Goal: Task Accomplishment & Management: Manage account settings

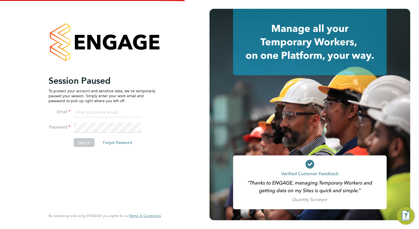
type input "megan.westlotorn@alliancemsp.co.uk"
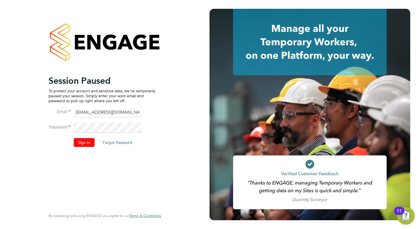
click at [89, 143] on button "Sign In" at bounding box center [84, 142] width 21 height 9
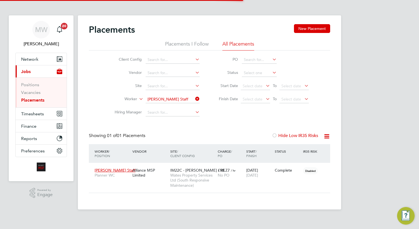
scroll to position [26, 48]
click at [194, 98] on icon at bounding box center [194, 99] width 0 height 8
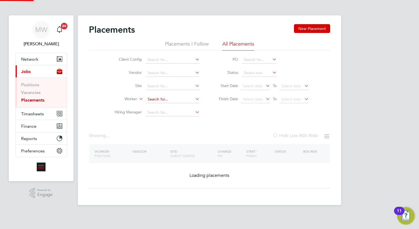
click at [180, 97] on input at bounding box center [173, 99] width 54 height 8
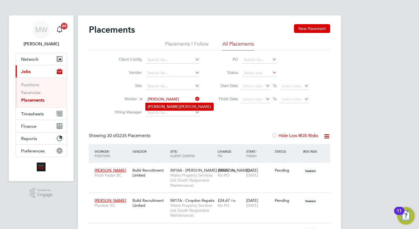
click at [180, 103] on li "Martino Morgan-Germain" at bounding box center [180, 106] width 68 height 7
type input "Martino Morgan-Germain"
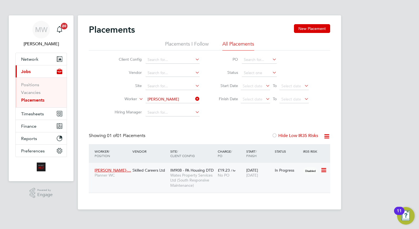
click at [258, 178] on div "09 Dec 2024 07 Nov 2025" at bounding box center [259, 172] width 29 height 15
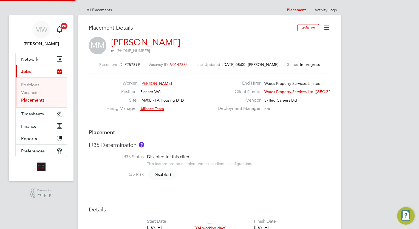
click at [329, 26] on icon at bounding box center [326, 27] width 7 height 7
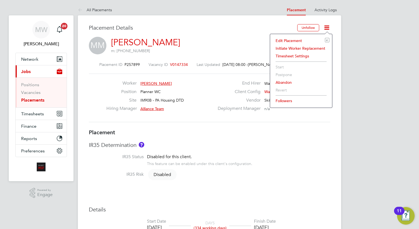
click at [292, 41] on li "Edit Placement e" at bounding box center [301, 41] width 57 height 8
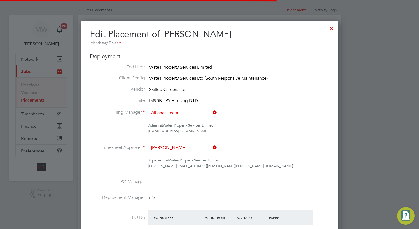
scroll to position [3, 3]
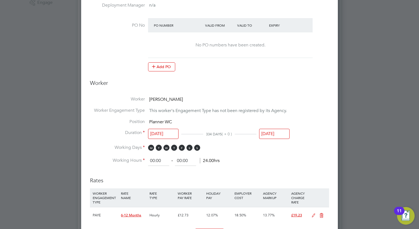
click at [277, 134] on input "07 Nov 2025" at bounding box center [274, 134] width 30 height 10
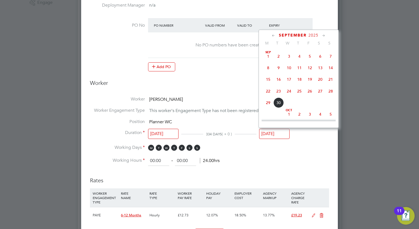
click at [307, 67] on span "12" at bounding box center [310, 68] width 10 height 10
type input "12 Sep 2025"
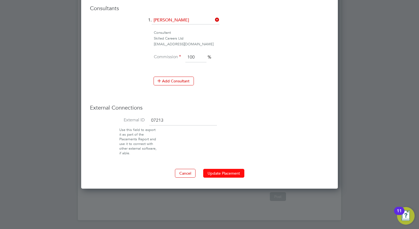
click at [222, 171] on button "Update Placement" at bounding box center [223, 173] width 41 height 9
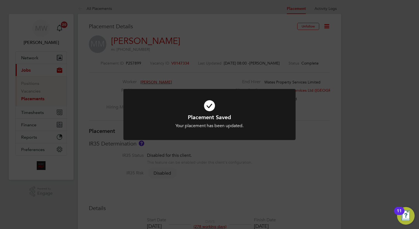
click at [172, 84] on div "Placement Saved Your placement has been updated. Cancel Okay" at bounding box center [209, 114] width 419 height 229
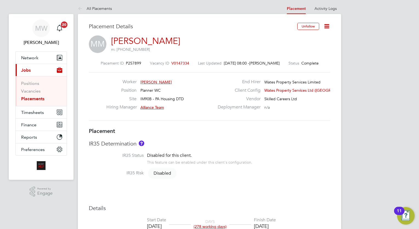
click at [38, 98] on link "Placements" at bounding box center [32, 98] width 23 height 5
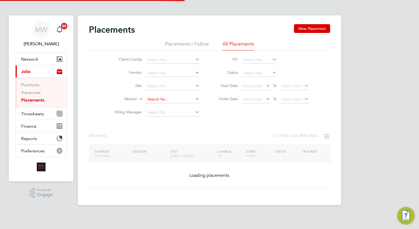
click at [157, 97] on input at bounding box center [173, 99] width 54 height 8
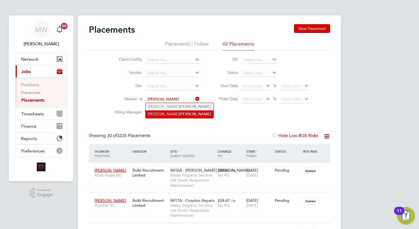
click at [179, 113] on b "Cooke" at bounding box center [195, 114] width 32 height 5
type input "Martin Cooke"
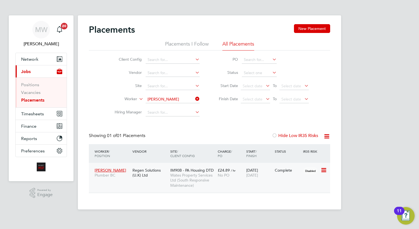
click at [282, 170] on div "Complete" at bounding box center [288, 170] width 26 height 5
click at [194, 97] on icon at bounding box center [194, 99] width 0 height 8
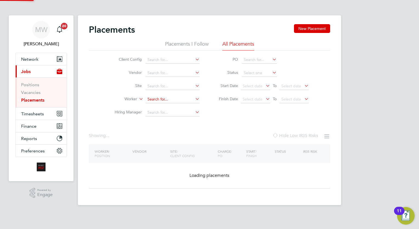
click at [176, 99] on input at bounding box center [173, 99] width 54 height 8
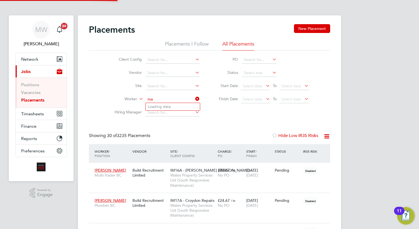
scroll to position [16, 38]
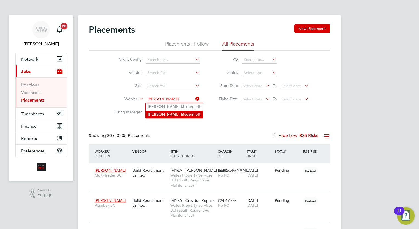
click at [182, 114] on li "Martin Mc dermott" at bounding box center [174, 114] width 57 height 7
type input "[PERSON_NAME]"
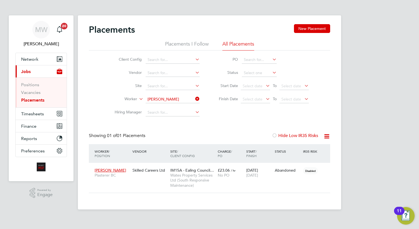
click at [194, 97] on icon at bounding box center [194, 99] width 0 height 8
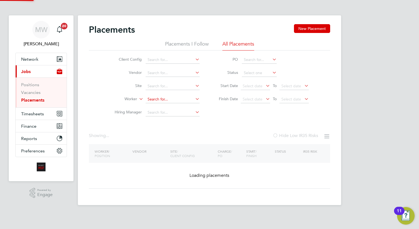
click at [179, 99] on input at bounding box center [173, 99] width 54 height 8
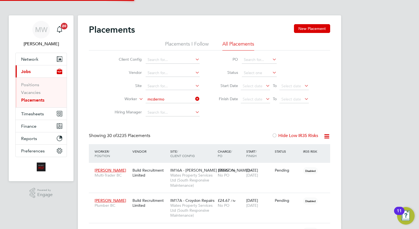
click at [179, 107] on b "Mcdermo" at bounding box center [187, 106] width 17 height 5
type input "[PERSON_NAME]"
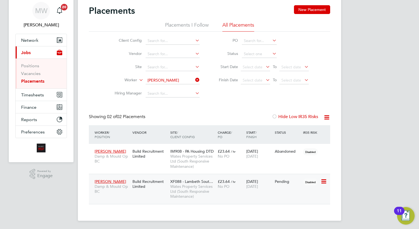
click at [158, 179] on div "Build Recruitment Limited" at bounding box center [150, 183] width 38 height 15
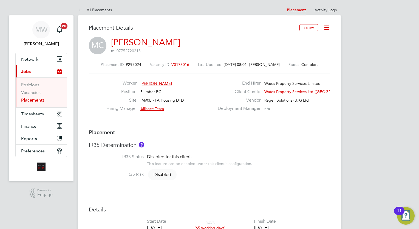
click at [327, 29] on icon at bounding box center [326, 27] width 7 height 7
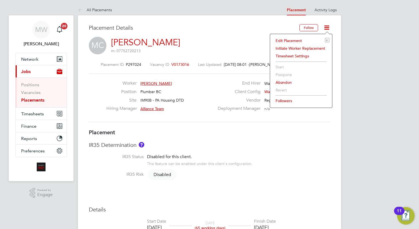
click at [293, 39] on li "Edit Placement e" at bounding box center [301, 41] width 57 height 8
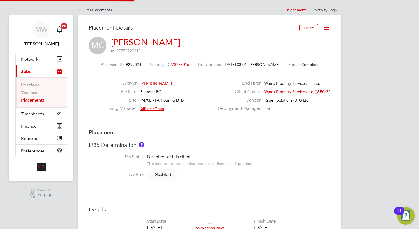
type input "Alliance Team"
type input "30 Jun 2025"
type input "26 Sep 2025"
type input "08:00"
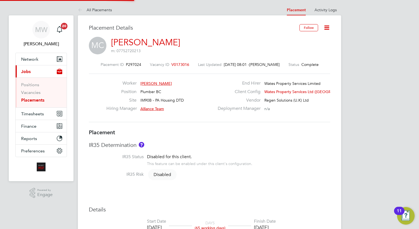
type input "17:00"
type input "7936"
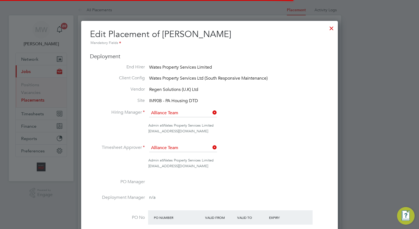
scroll to position [3, 3]
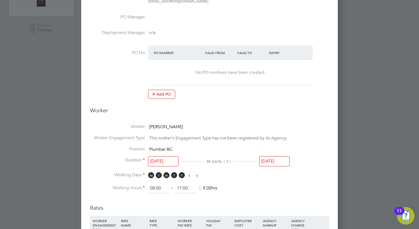
click at [281, 162] on input "26 Sep 2025" at bounding box center [274, 161] width 30 height 10
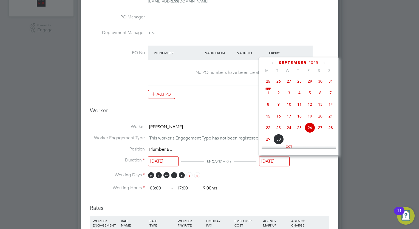
click at [301, 86] on span "28" at bounding box center [299, 81] width 10 height 10
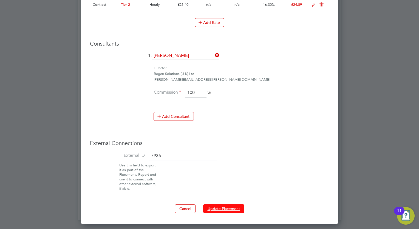
click at [221, 211] on button "Update Placement" at bounding box center [223, 208] width 41 height 9
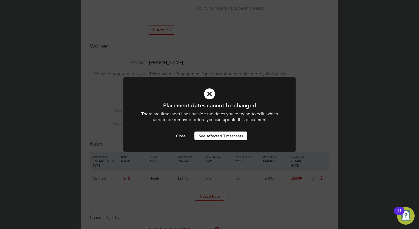
click at [179, 131] on div "Placement dates cannot be changed There are timesheet lines outside the dates y…" at bounding box center [209, 121] width 143 height 38
click at [180, 132] on button "Close" at bounding box center [181, 135] width 18 height 9
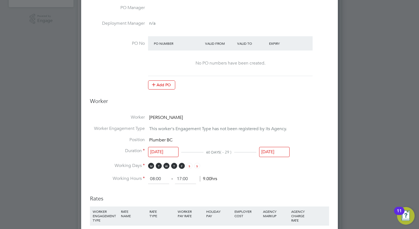
click at [272, 156] on input "28 Aug 2025" at bounding box center [274, 152] width 30 height 10
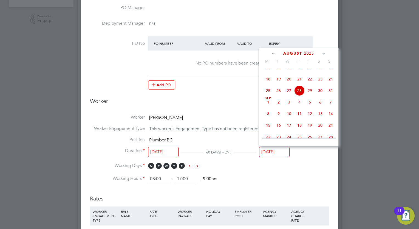
click at [311, 96] on span "29" at bounding box center [310, 90] width 10 height 10
type input "29 Aug 2025"
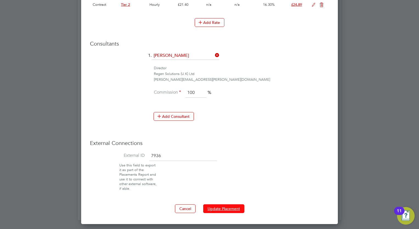
click at [225, 207] on button "Update Placement" at bounding box center [223, 208] width 41 height 9
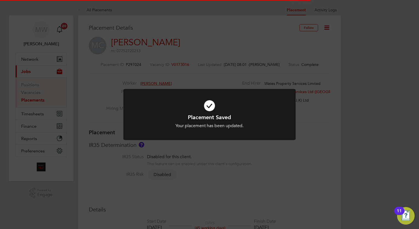
click at [314, 120] on div "Placement Saved Your placement has been updated. Cancel Okay" at bounding box center [209, 114] width 419 height 229
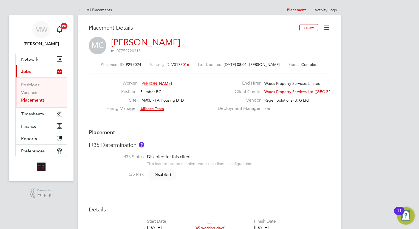
click at [36, 100] on link "Placements" at bounding box center [32, 99] width 23 height 5
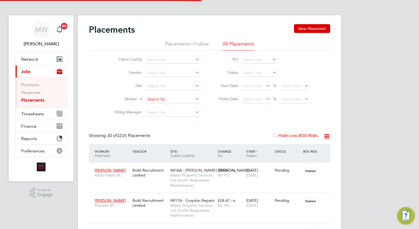
click at [167, 98] on input at bounding box center [173, 99] width 54 height 8
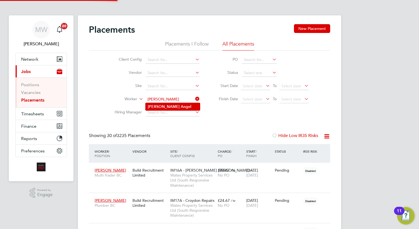
click at [172, 107] on li "Todd Angel" at bounding box center [173, 106] width 54 height 7
type input "Todd Angel"
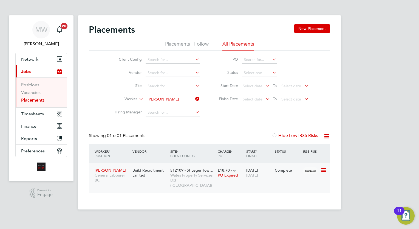
click at [214, 182] on span "Wates Property Services Ltd (Central & North INTUITA)" at bounding box center [192, 180] width 45 height 15
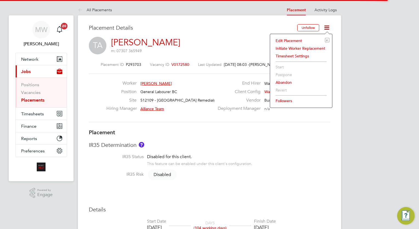
click at [295, 39] on li "Edit Placement e" at bounding box center [301, 41] width 57 height 8
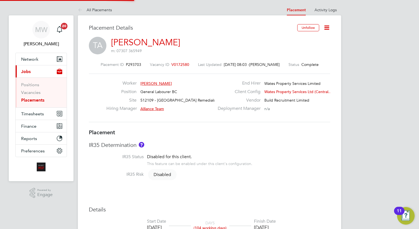
type input "Alliance Team"
type input "Paul Norbury"
type input "17 Jun 2025"
type input "28 Sep 2025"
type input "08:00"
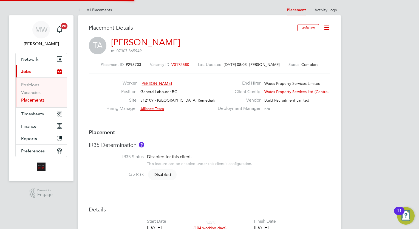
type input "18:00"
type input "Intuita4"
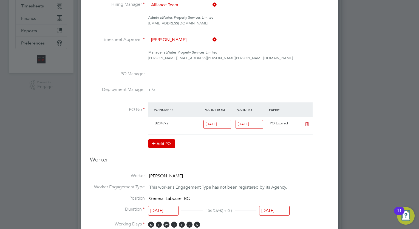
click at [160, 139] on button "Add PO" at bounding box center [161, 143] width 27 height 9
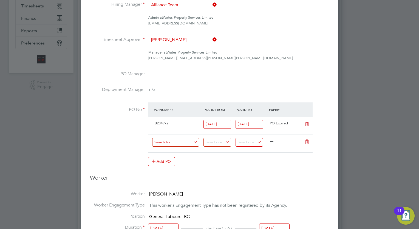
click at [187, 140] on input at bounding box center [175, 142] width 47 height 9
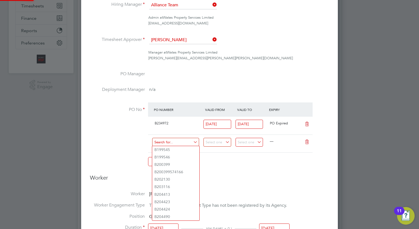
paste input "B / 234972"
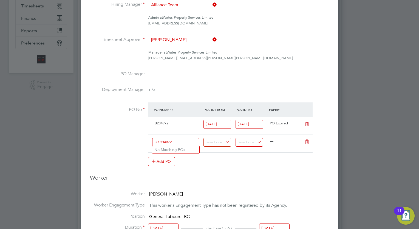
click at [161, 141] on input "B / 234972" at bounding box center [175, 142] width 47 height 9
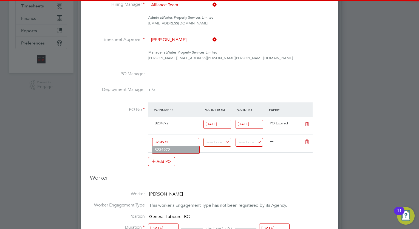
type input "B234972"
click at [175, 151] on ul "B234972 Use "B234972"" at bounding box center [176, 150] width 48 height 8
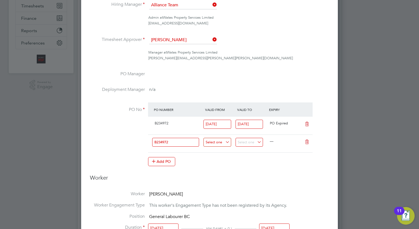
click at [215, 143] on input at bounding box center [218, 142] width 28 height 9
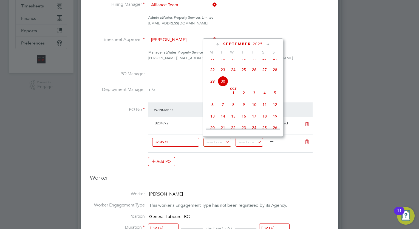
click at [242, 160] on div "Add PO" at bounding box center [230, 161] width 165 height 9
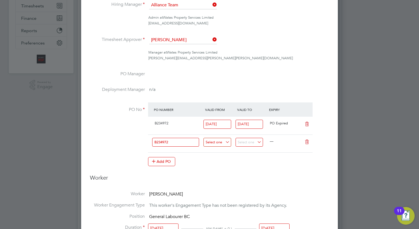
click at [221, 142] on input at bounding box center [218, 142] width 28 height 9
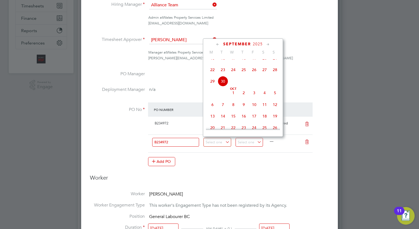
click at [212, 86] on span "29" at bounding box center [212, 81] width 10 height 10
type input "29 Sep 2025"
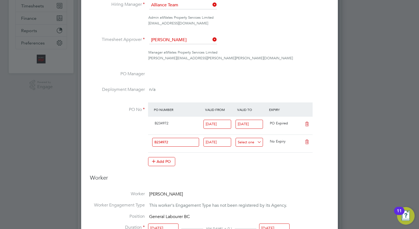
click at [251, 143] on input at bounding box center [250, 142] width 28 height 9
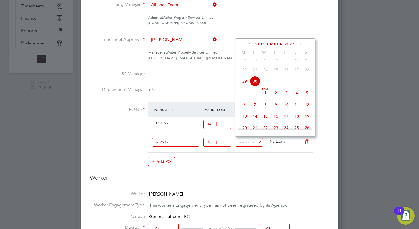
click at [301, 43] on icon at bounding box center [300, 44] width 5 height 6
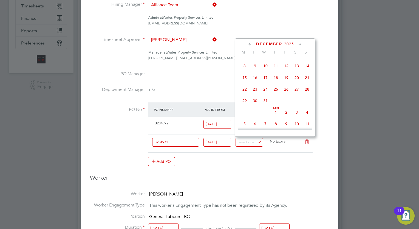
click at [301, 43] on icon at bounding box center [300, 44] width 5 height 6
click at [286, 69] on span "9" at bounding box center [286, 64] width 10 height 10
type input "09 Jan 2026"
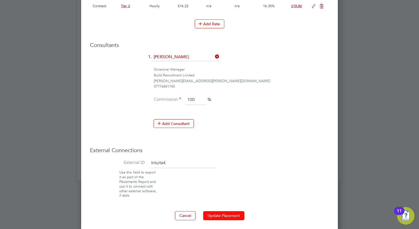
click at [228, 211] on button "Update Placement" at bounding box center [223, 215] width 41 height 9
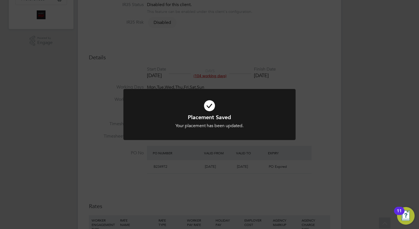
click at [286, 174] on div "Placement Saved Your placement has been updated. Cancel Okay" at bounding box center [209, 114] width 419 height 229
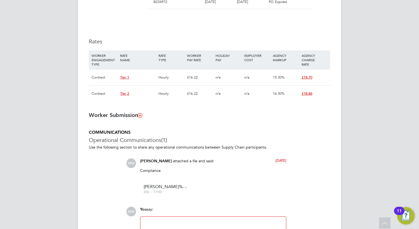
scroll to position [388, 0]
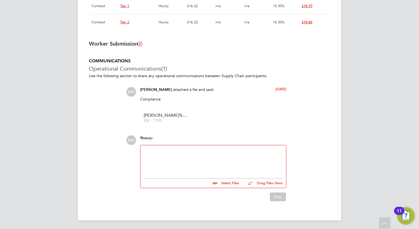
click at [198, 163] on div at bounding box center [213, 160] width 139 height 24
click at [234, 182] on input "file" at bounding box center [242, 182] width 82 height 8
click at [233, 182] on input "file" at bounding box center [242, 182] width 82 height 8
type input "C:\fakepath\512109 Todd Angel B234972 - 2 Exp 090126.pdf"
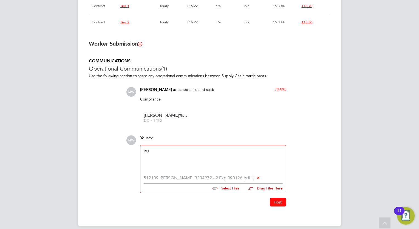
click at [276, 202] on button "Post" at bounding box center [278, 201] width 16 height 9
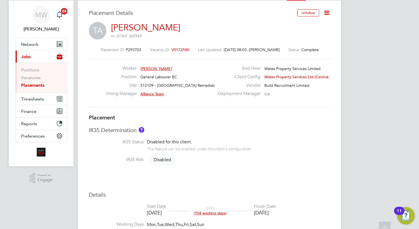
scroll to position [0, 0]
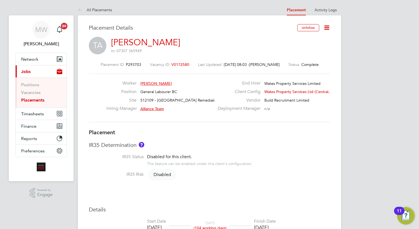
click at [328, 27] on icon at bounding box center [326, 27] width 7 height 7
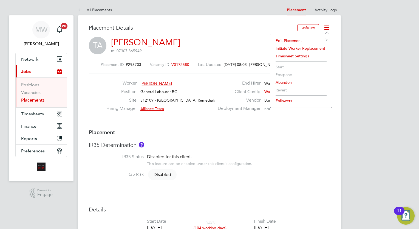
click at [293, 39] on li "Edit Placement e" at bounding box center [301, 41] width 57 height 8
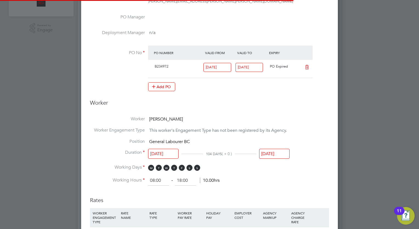
scroll to position [3, 3]
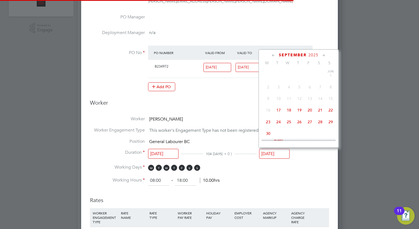
click at [277, 150] on input "28 Sep 2025" at bounding box center [274, 154] width 30 height 10
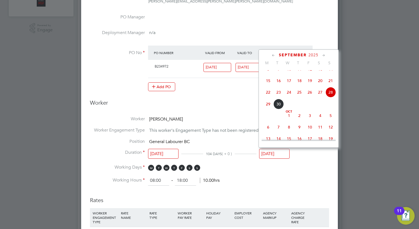
click at [323, 53] on icon at bounding box center [323, 55] width 5 height 6
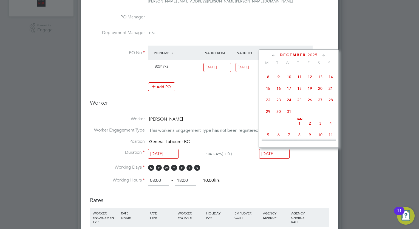
click at [323, 53] on icon at bounding box center [323, 55] width 5 height 6
click at [309, 80] on span "9" at bounding box center [310, 75] width 10 height 10
type input "09 Jan 2026"
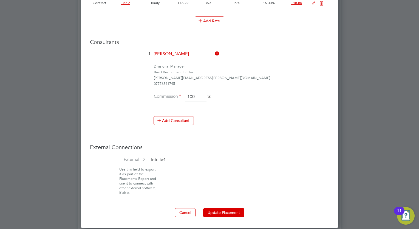
scroll to position [436, 0]
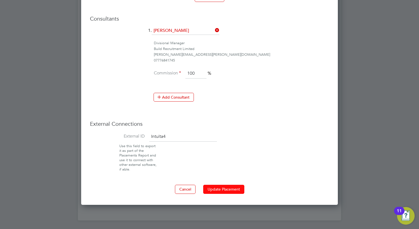
click at [237, 187] on button "Update Placement" at bounding box center [223, 189] width 41 height 9
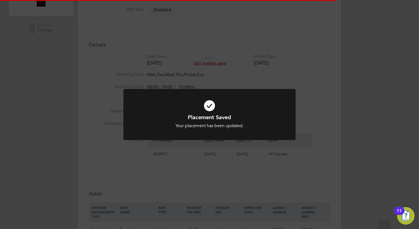
scroll to position [2, 3]
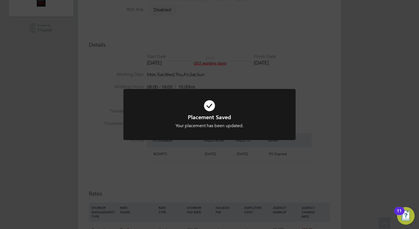
click at [189, 98] on icon at bounding box center [209, 105] width 143 height 21
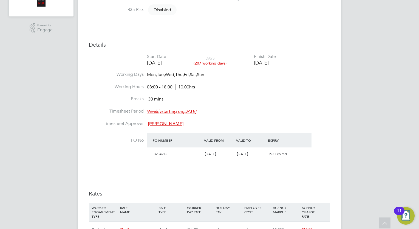
scroll to position [0, 0]
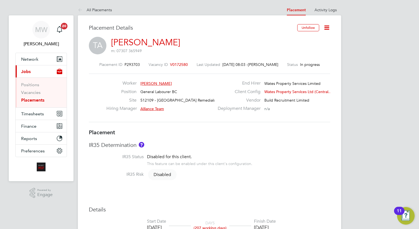
drag, startPoint x: 39, startPoint y: 100, endPoint x: 57, endPoint y: 100, distance: 17.6
click at [39, 100] on link "Placements" at bounding box center [32, 99] width 23 height 5
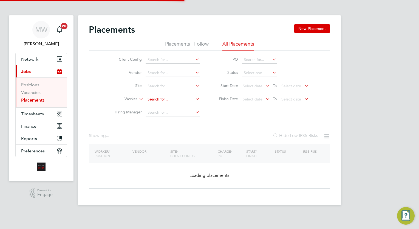
click at [164, 98] on input at bounding box center [173, 99] width 54 height 8
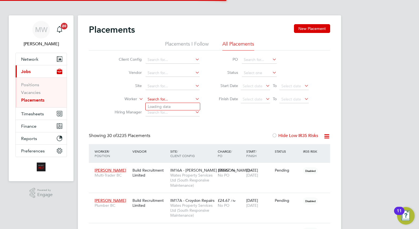
scroll to position [16, 38]
type input "Tak Cheung Wong"
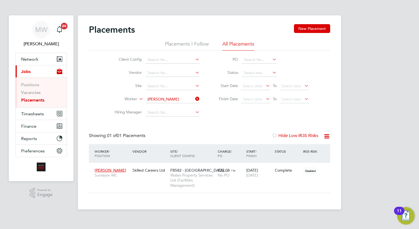
click at [194, 96] on icon at bounding box center [194, 99] width 0 height 8
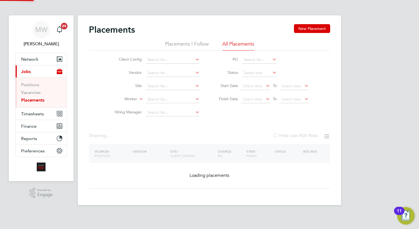
click at [174, 98] on input at bounding box center [173, 99] width 54 height 8
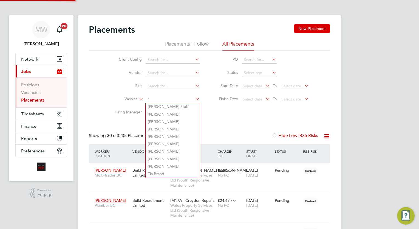
scroll to position [16, 38]
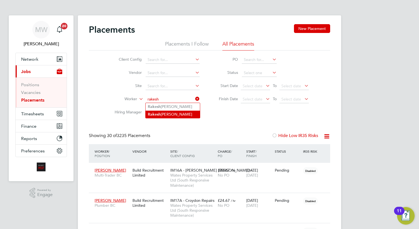
click at [179, 112] on li "Rakesh Lakhman" at bounding box center [173, 114] width 54 height 7
type input "Rakesh Lakhman"
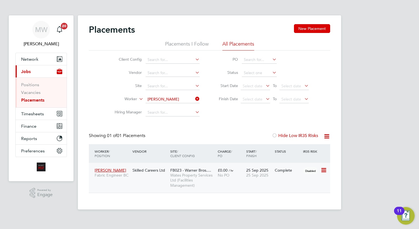
click at [203, 177] on span "Wates Property Services Ltd (Facilities Management)" at bounding box center [192, 180] width 45 height 15
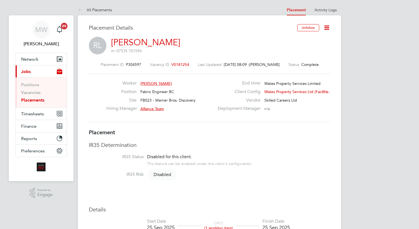
scroll to position [5, 40]
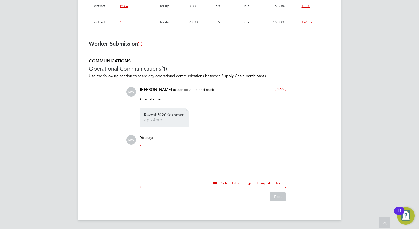
click at [175, 120] on span "zip - 4mb" at bounding box center [166, 120] width 44 height 4
click at [253, 110] on ul "Rakesh%20Kakhman zip - 4mb" at bounding box center [213, 117] width 146 height 18
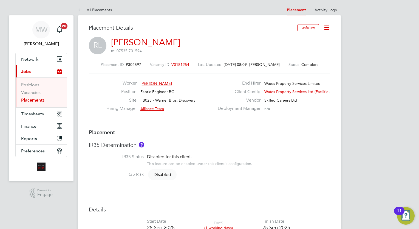
click at [179, 63] on span "V0181254" at bounding box center [180, 64] width 18 height 5
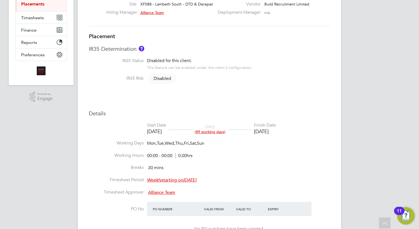
scroll to position [23, 0]
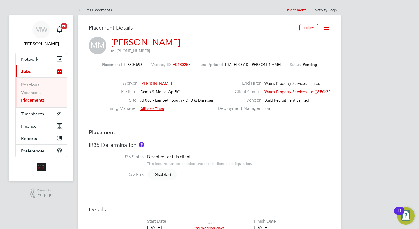
click at [35, 96] on li "Vacancies" at bounding box center [41, 94] width 41 height 8
click at [34, 99] on link "Placements" at bounding box center [32, 99] width 23 height 5
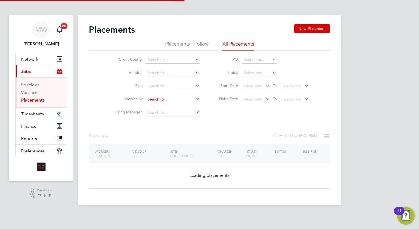
click at [168, 99] on input at bounding box center [173, 99] width 54 height 8
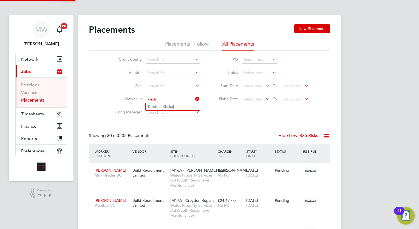
click at [178, 105] on li "Kledi an Xhakaj" at bounding box center [173, 106] width 54 height 7
type input "Kledian Xhakaj"
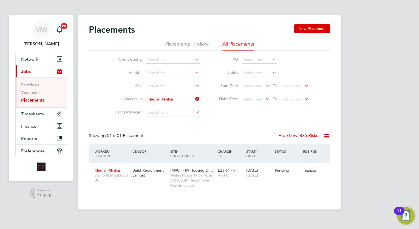
click at [194, 95] on icon at bounding box center [194, 99] width 0 height 8
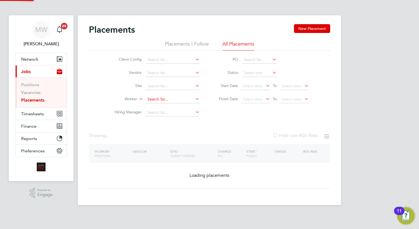
click at [174, 100] on input at bounding box center [173, 99] width 54 height 8
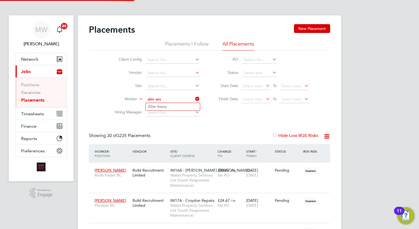
click at [184, 106] on li "Alim Ses ay" at bounding box center [173, 106] width 54 height 7
type input "[PERSON_NAME]"
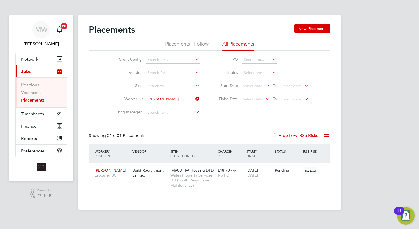
click at [194, 98] on icon at bounding box center [194, 99] width 0 height 8
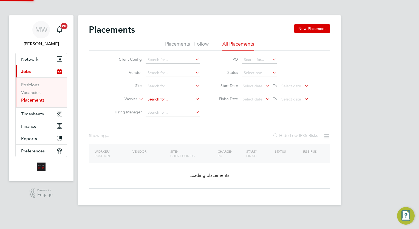
click at [186, 98] on input at bounding box center [173, 99] width 54 height 8
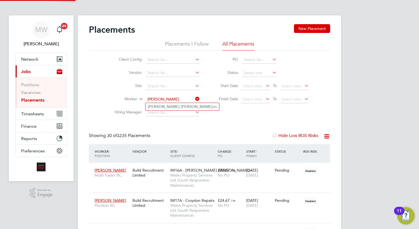
click at [179, 105] on li "Jamie Tomlins on" at bounding box center [183, 106] width 74 height 7
type input "[PERSON_NAME]"
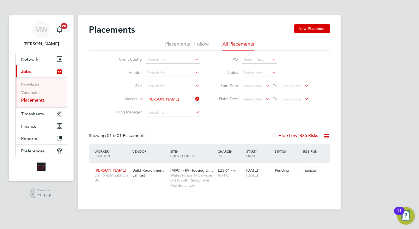
click at [194, 101] on icon at bounding box center [194, 99] width 0 height 8
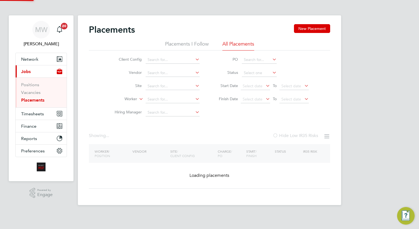
click at [187, 97] on input at bounding box center [173, 99] width 54 height 8
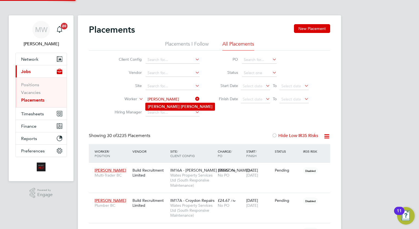
click at [179, 106] on li "David Redmond" at bounding box center [180, 106] width 69 height 7
type input "[PERSON_NAME]"
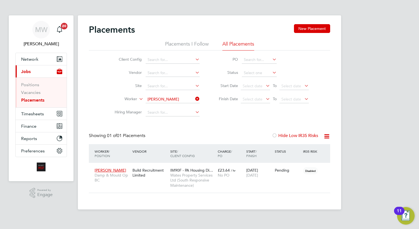
click at [194, 96] on icon at bounding box center [194, 99] width 0 height 8
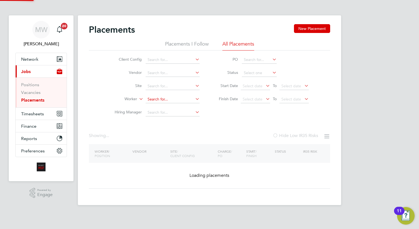
click at [184, 97] on input at bounding box center [173, 99] width 54 height 8
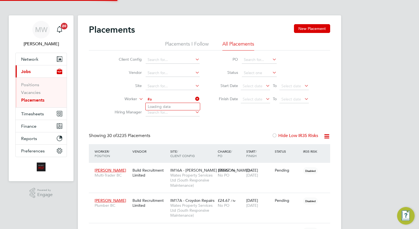
type input "#"
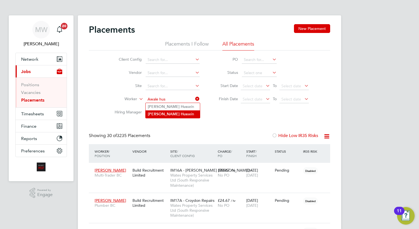
click at [169, 114] on li "Awale Hus sein" at bounding box center [173, 113] width 54 height 7
type input "[PERSON_NAME]"
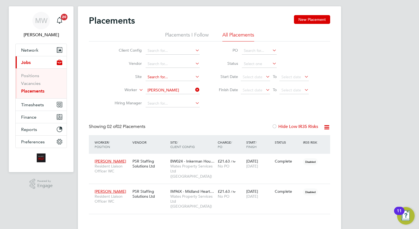
drag, startPoint x: 197, startPoint y: 88, endPoint x: 193, endPoint y: 88, distance: 3.6
click at [194, 88] on icon at bounding box center [194, 90] width 0 height 8
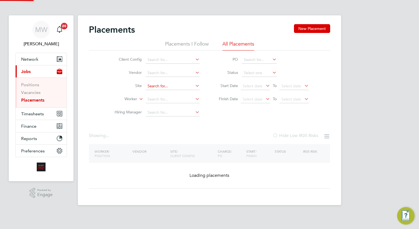
click at [181, 89] on input at bounding box center [173, 86] width 54 height 8
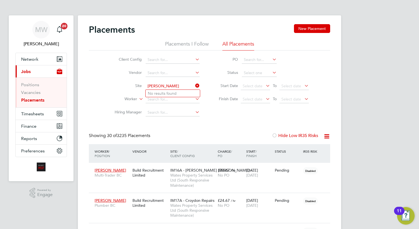
type input "awale"
click at [194, 84] on icon at bounding box center [194, 86] width 0 height 8
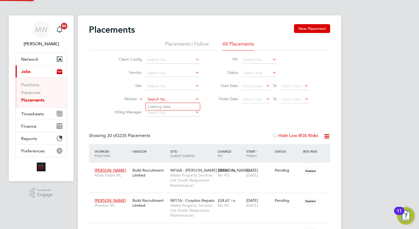
click at [165, 98] on input at bounding box center [173, 99] width 54 height 8
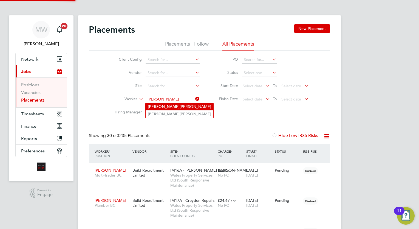
click at [182, 104] on li "Awale Hussein" at bounding box center [180, 106] width 68 height 7
type input "[PERSON_NAME]"
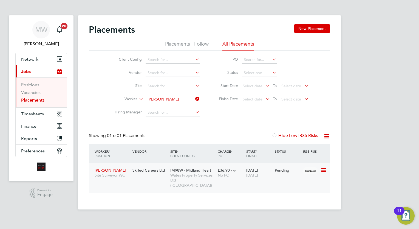
click at [255, 173] on span "[DATE]" at bounding box center [252, 175] width 12 height 5
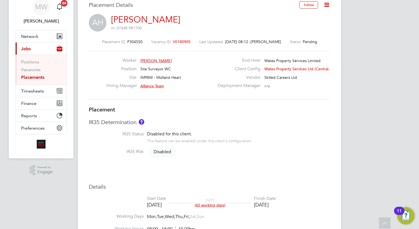
click at [38, 78] on link "Placements" at bounding box center [32, 77] width 23 height 5
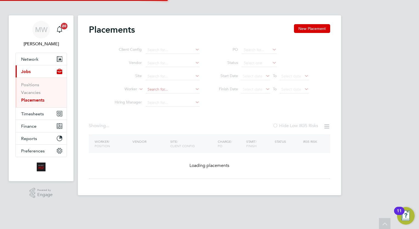
click at [154, 93] on input at bounding box center [173, 90] width 54 height 8
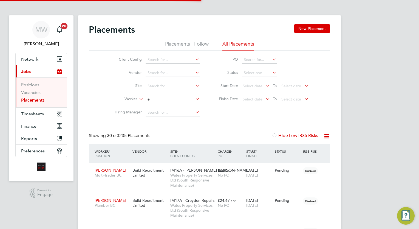
scroll to position [2, 2]
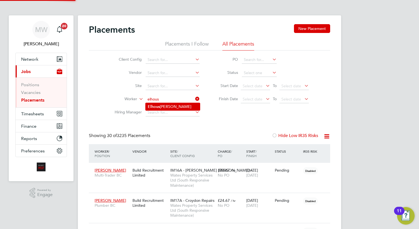
click at [182, 108] on li "Elhous [PERSON_NAME] Sghir" at bounding box center [173, 106] width 54 height 7
type input "Elhoussain Sghir"
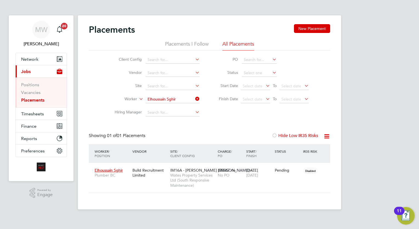
click at [194, 98] on icon at bounding box center [194, 99] width 0 height 8
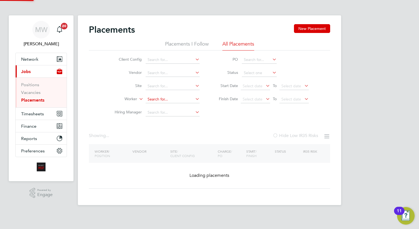
drag, startPoint x: 197, startPoint y: 99, endPoint x: 167, endPoint y: 99, distance: 30.2
click at [194, 99] on icon at bounding box center [194, 99] width 0 height 8
click at [168, 99] on input at bounding box center [173, 99] width 54 height 8
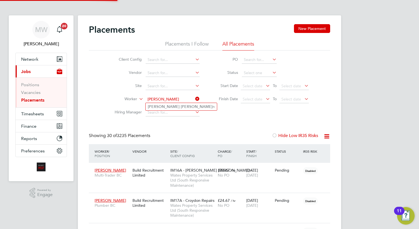
click at [183, 109] on li "[PERSON_NAME] n" at bounding box center [181, 106] width 71 height 7
type input "[PERSON_NAME]"
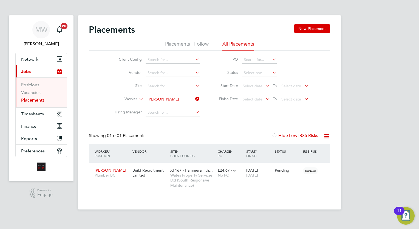
click at [194, 99] on icon at bounding box center [194, 99] width 0 height 8
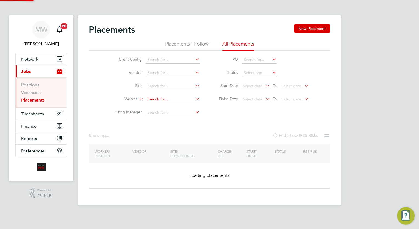
click at [178, 99] on input at bounding box center [173, 99] width 54 height 8
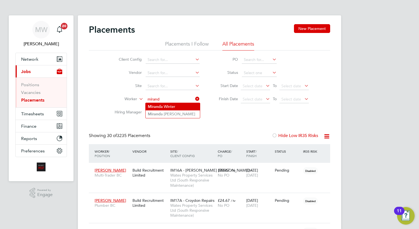
click at [179, 104] on li "Mirand a Winter" at bounding box center [173, 106] width 54 height 7
type input "[PERSON_NAME]"
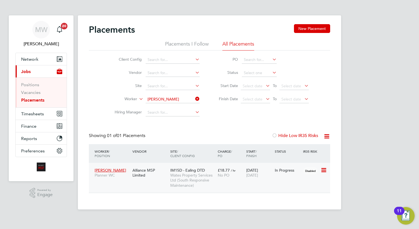
click at [228, 176] on span "No PO" at bounding box center [224, 175] width 12 height 5
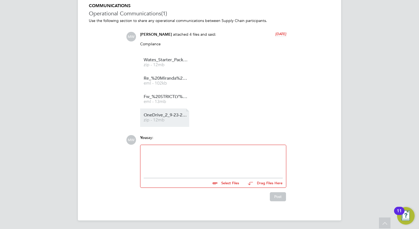
click at [168, 115] on span "OneDrive_2_9-23-2025" at bounding box center [166, 115] width 44 height 4
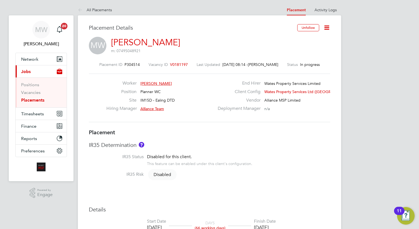
drag, startPoint x: 33, startPoint y: 101, endPoint x: 38, endPoint y: 101, distance: 4.7
click at [33, 101] on link "Placements" at bounding box center [32, 99] width 23 height 5
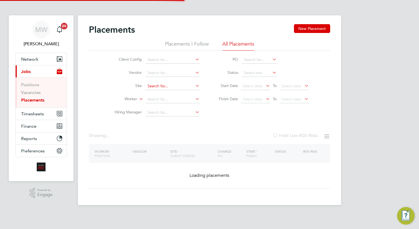
click at [163, 99] on input at bounding box center [173, 99] width 54 height 8
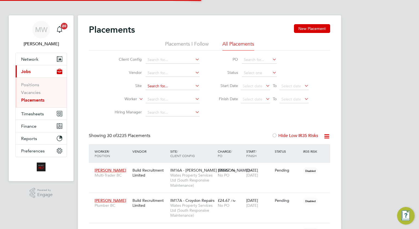
scroll to position [16, 38]
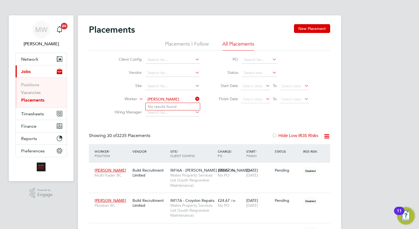
type input "michael win"
click at [194, 97] on icon at bounding box center [194, 99] width 0 height 8
click at [180, 99] on input at bounding box center [173, 99] width 54 height 8
type input "winter"
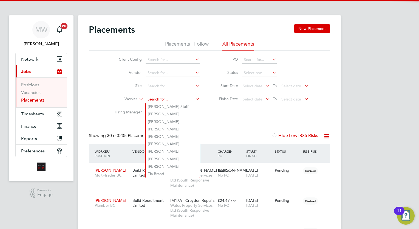
click at [171, 97] on input at bounding box center [173, 99] width 54 height 8
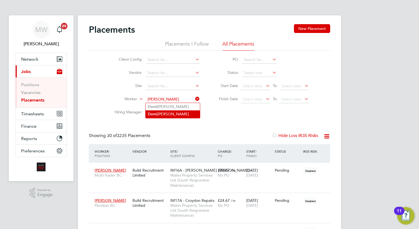
click at [168, 112] on li "Demi Gill" at bounding box center [173, 113] width 54 height 7
type input "[PERSON_NAME]"
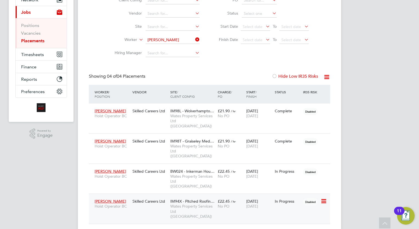
click at [247, 204] on span "[DATE]" at bounding box center [252, 206] width 12 height 5
click at [207, 169] on span "BW024 - Inkerman Hou…" at bounding box center [192, 171] width 44 height 5
